Goal: Transaction & Acquisition: Purchase product/service

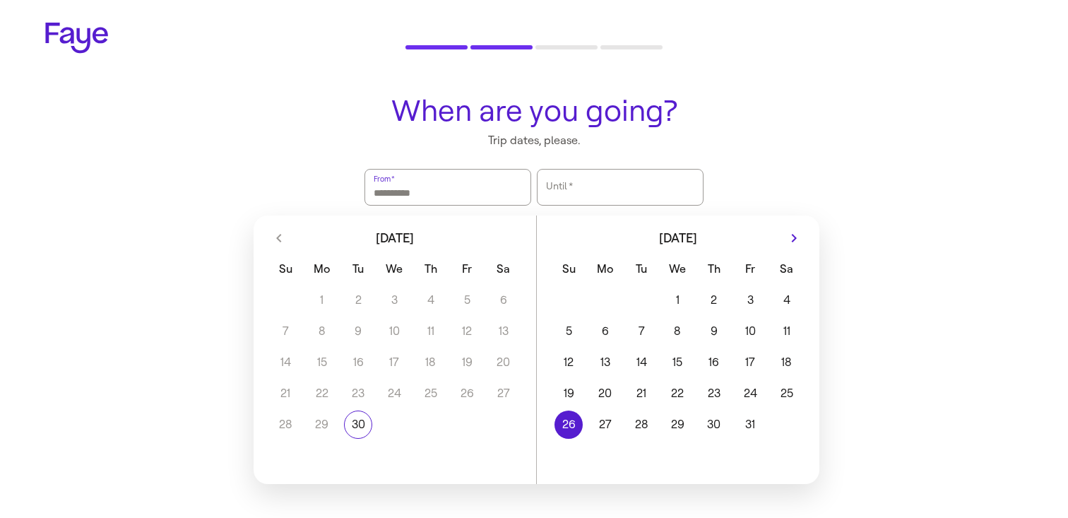
click at [594, 411] on button "27" at bounding box center [605, 425] width 36 height 28
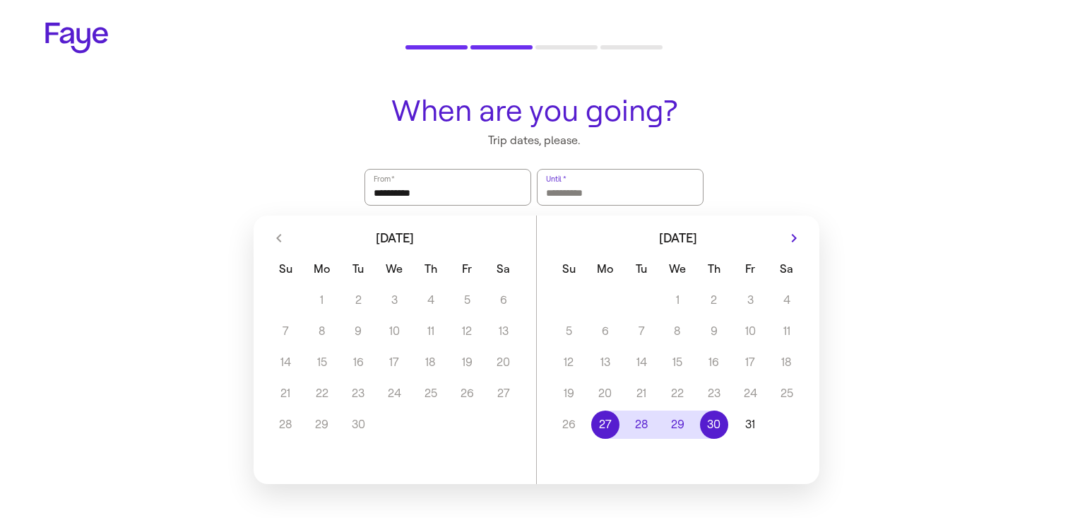
click at [717, 412] on button "30" at bounding box center [714, 425] width 36 height 28
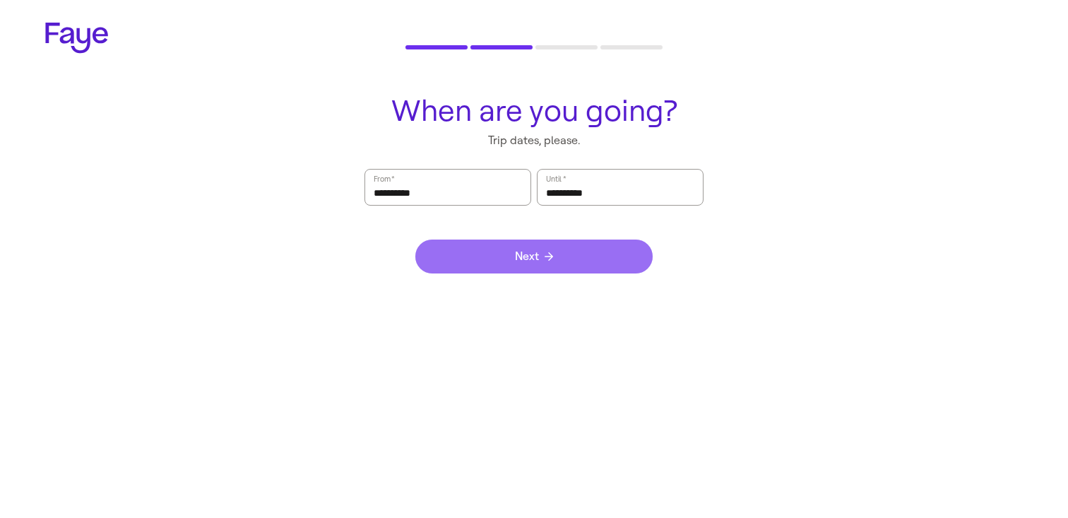
click at [543, 242] on button "Next" at bounding box center [533, 257] width 237 height 34
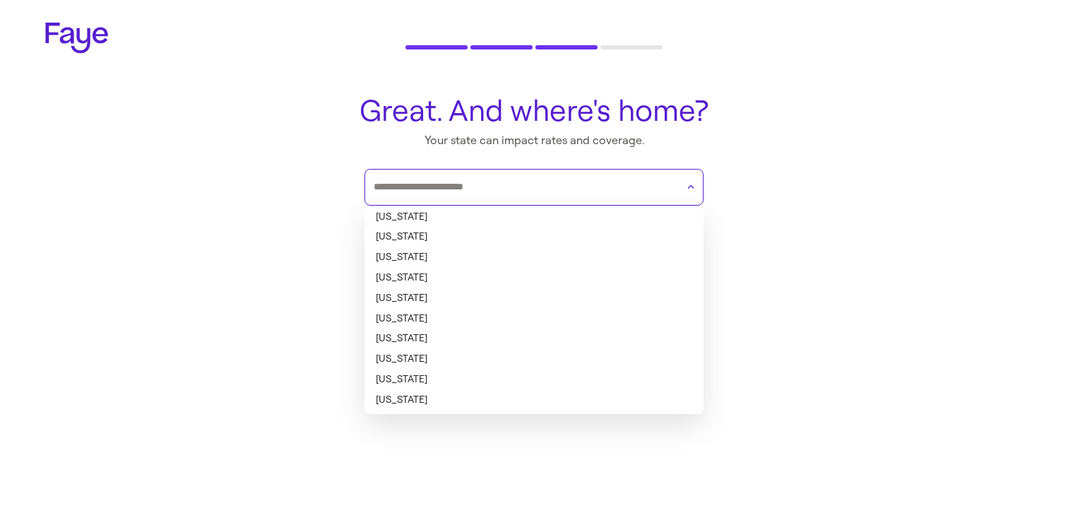
click at [536, 190] on input "text" at bounding box center [525, 187] width 303 height 21
click at [527, 225] on li "[US_STATE]" at bounding box center [534, 217] width 339 height 20
type input "*******"
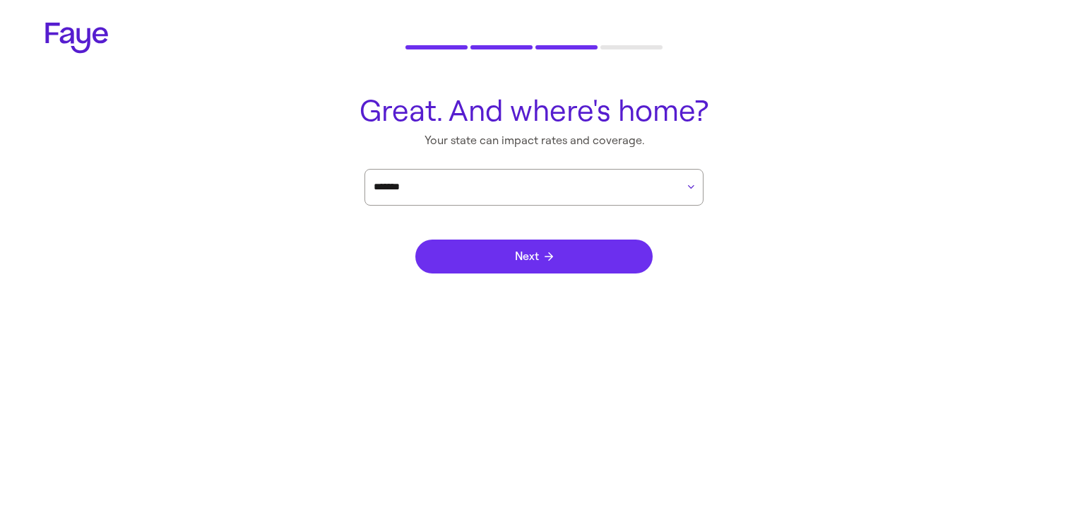
click at [536, 251] on span "Next" at bounding box center [534, 256] width 38 height 11
